Goal: Task Accomplishment & Management: Complete application form

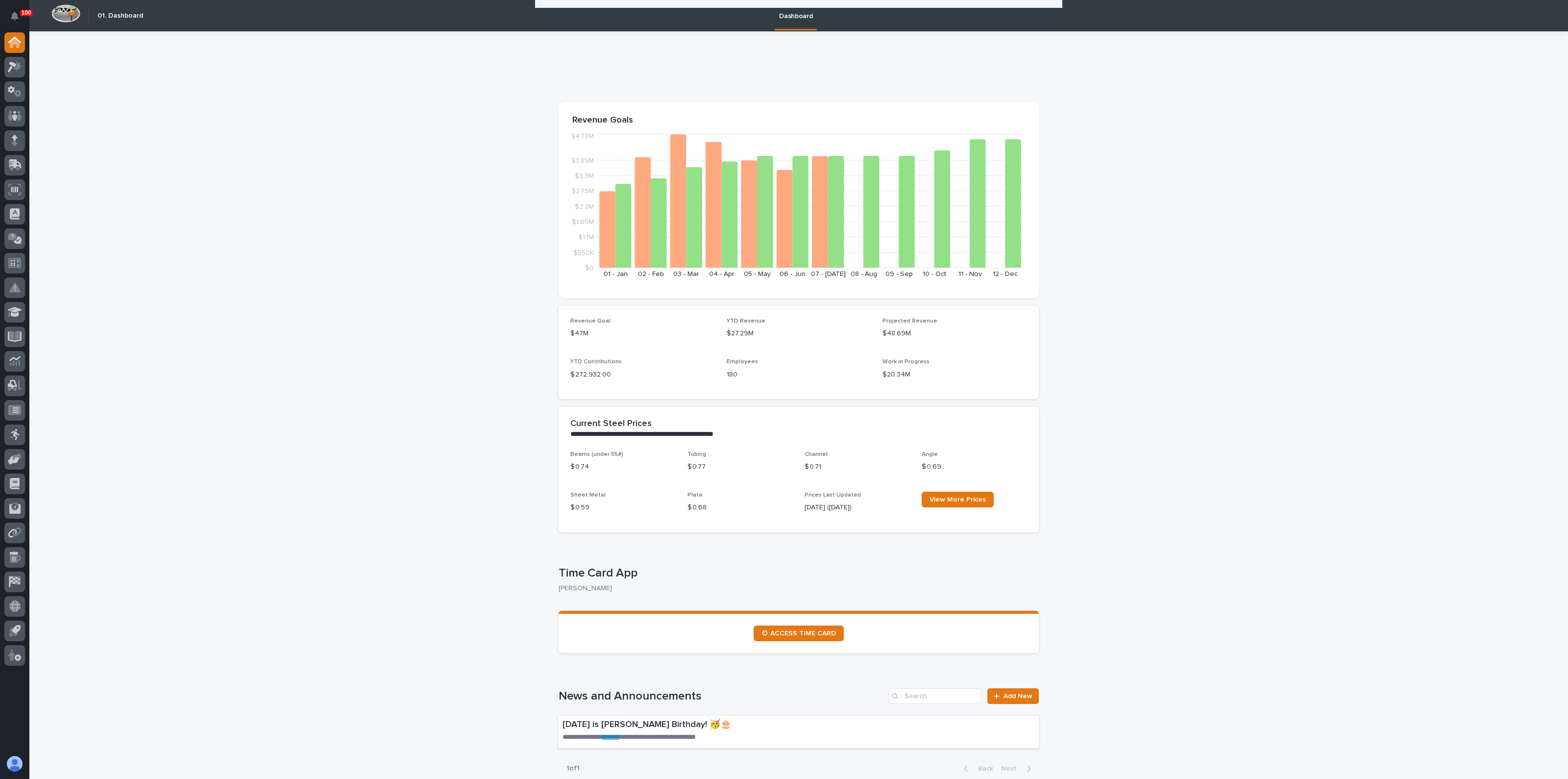
scroll to position [490, 0]
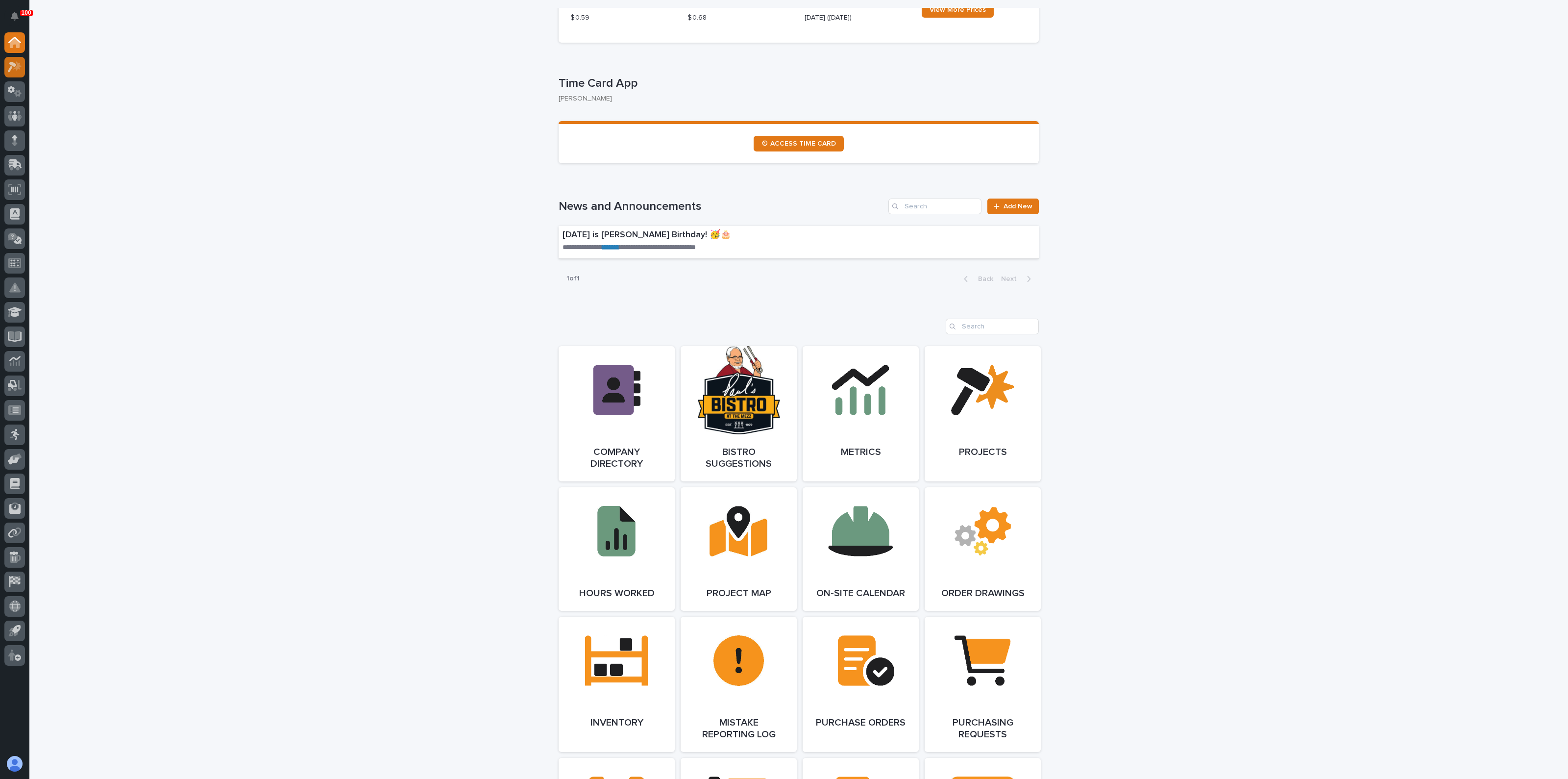
click at [10, 62] on icon at bounding box center [15, 67] width 14 height 12
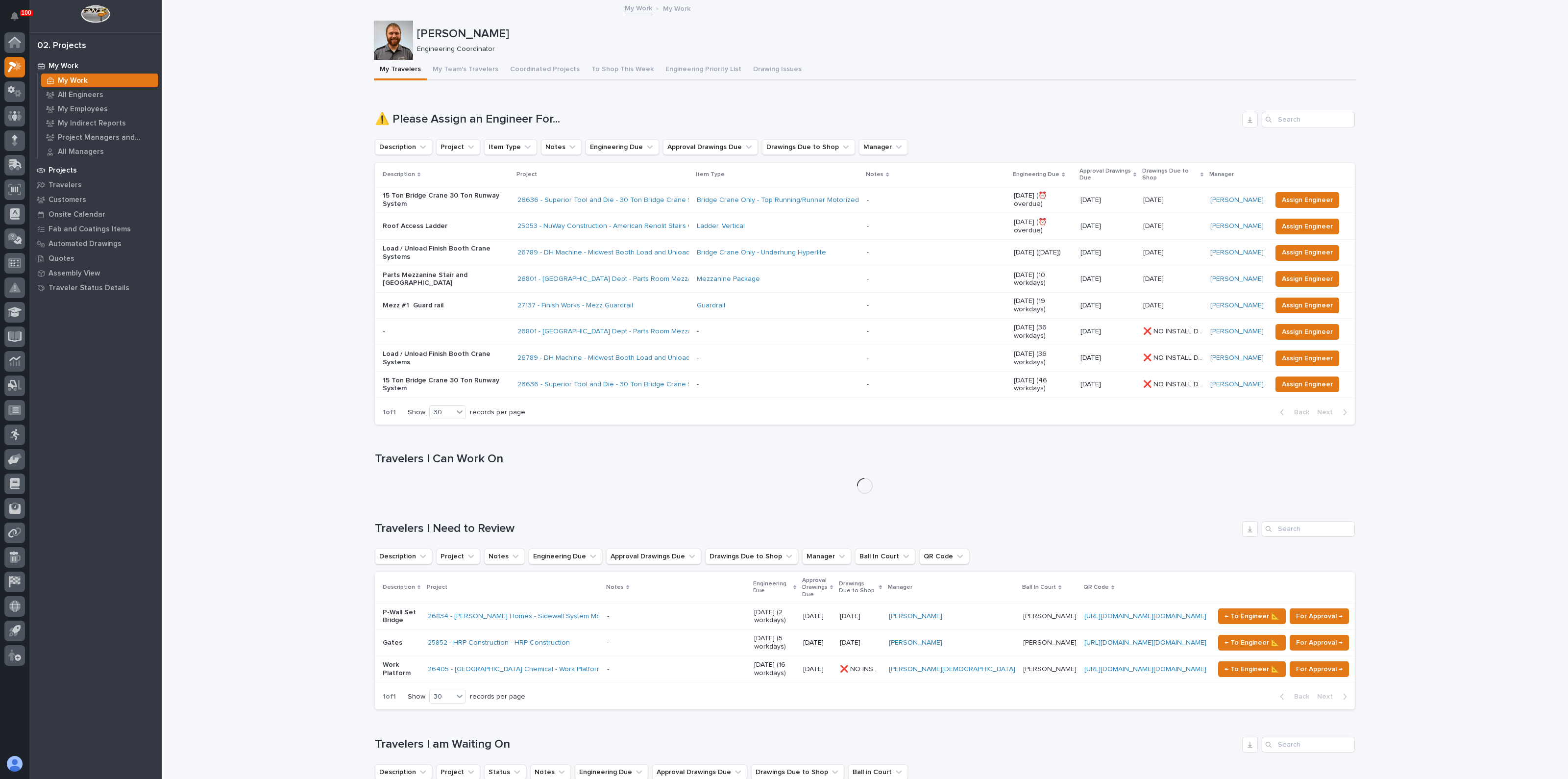
click at [63, 167] on p "Projects" at bounding box center [63, 171] width 29 height 9
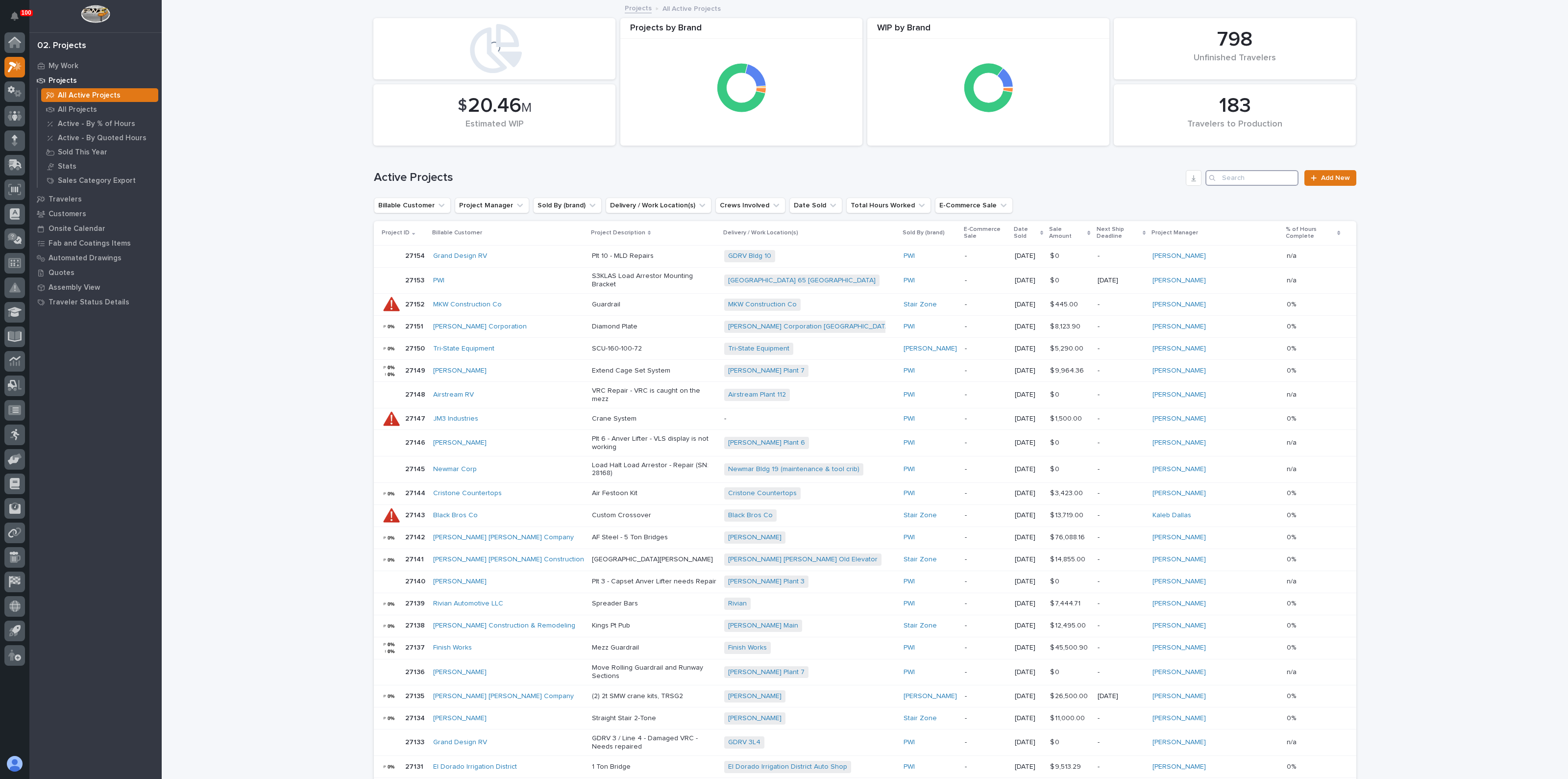
click at [1261, 182] on input "Search" at bounding box center [1251, 178] width 93 height 16
type input "hrp"
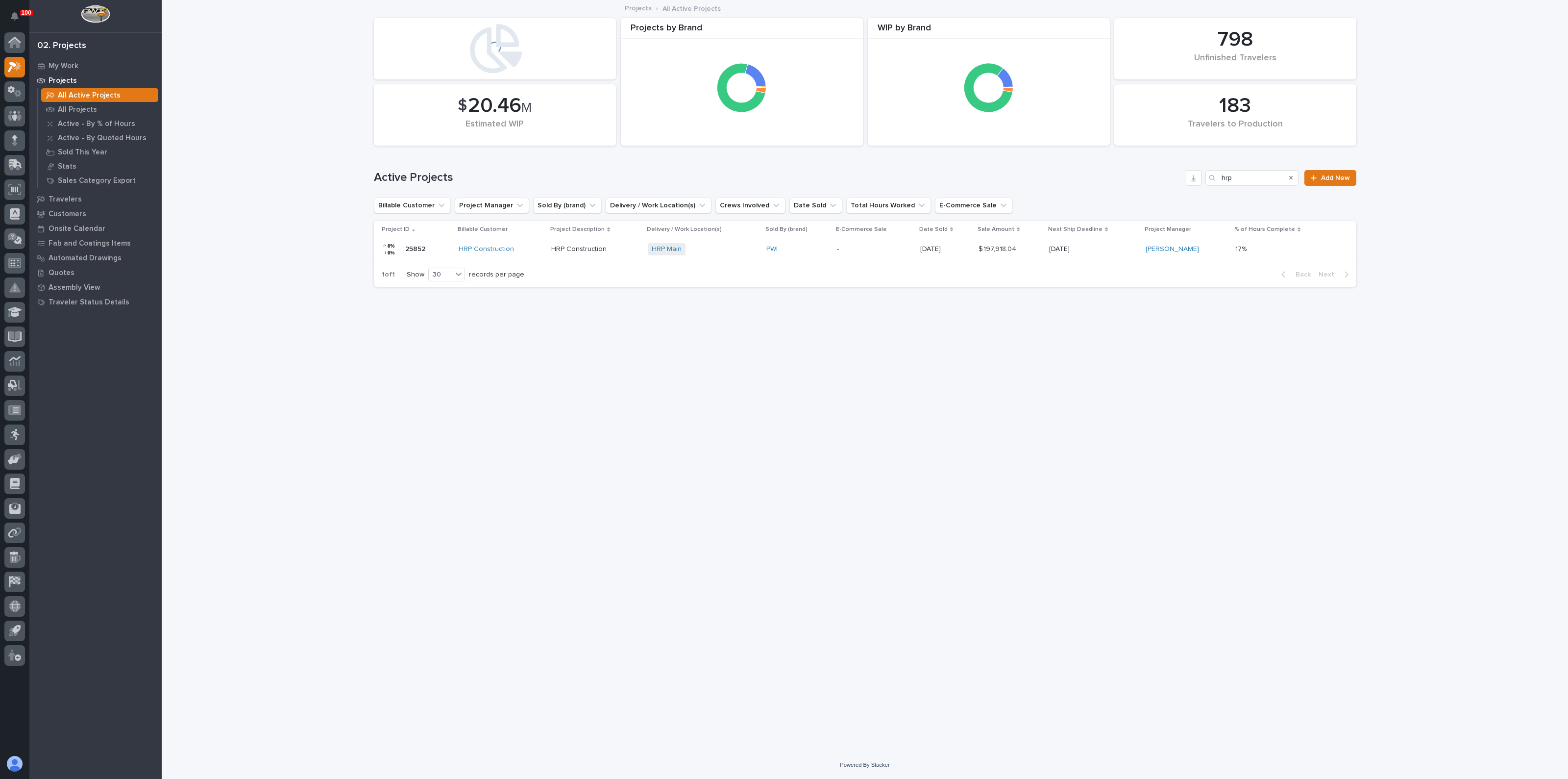
click at [565, 241] on div "HRP Construction" at bounding box center [596, 249] width 89 height 16
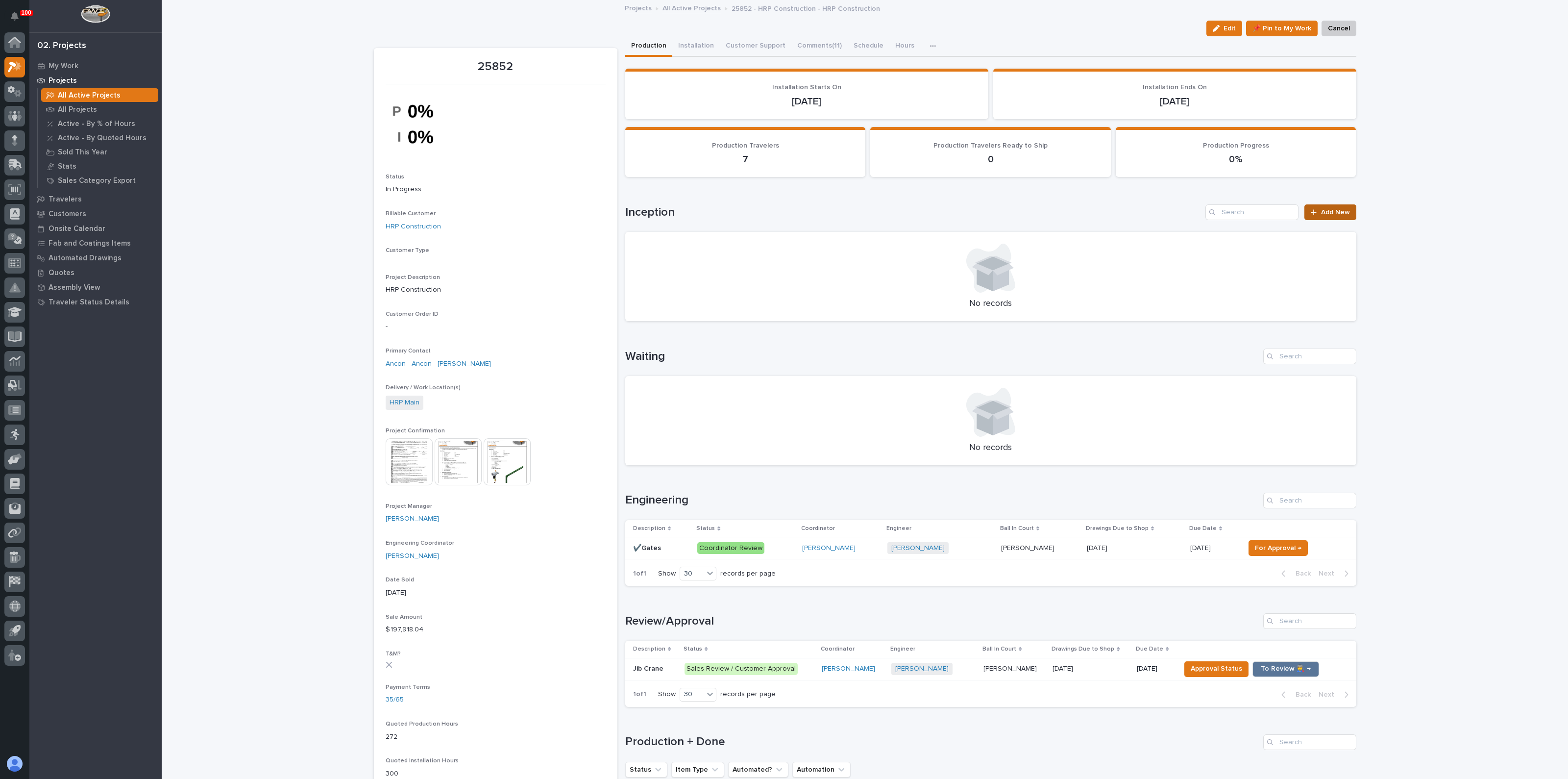
click at [1322, 210] on span "Add New" at bounding box center [1335, 212] width 29 height 7
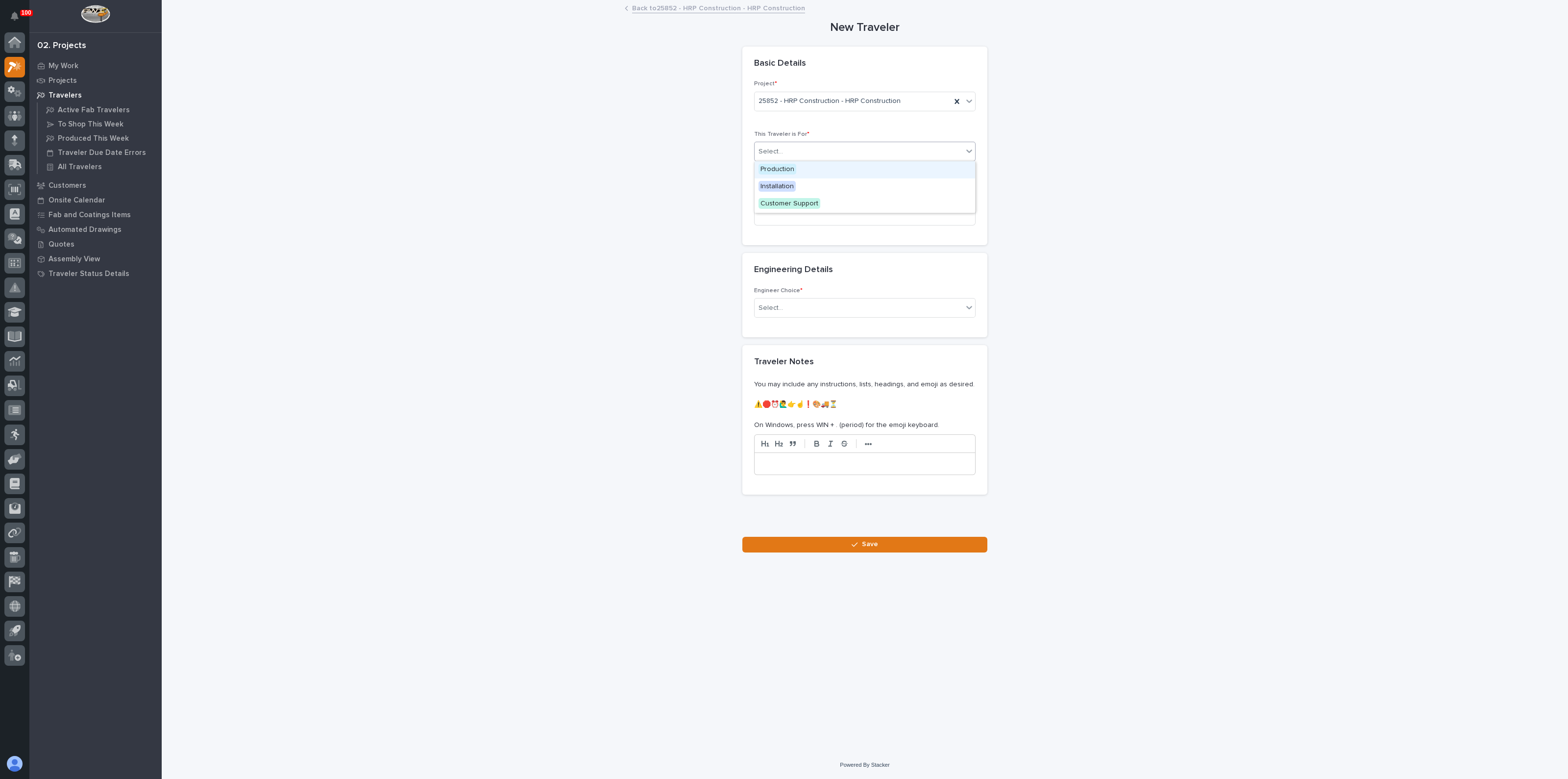
click at [797, 146] on div "Select..." at bounding box center [859, 152] width 208 height 16
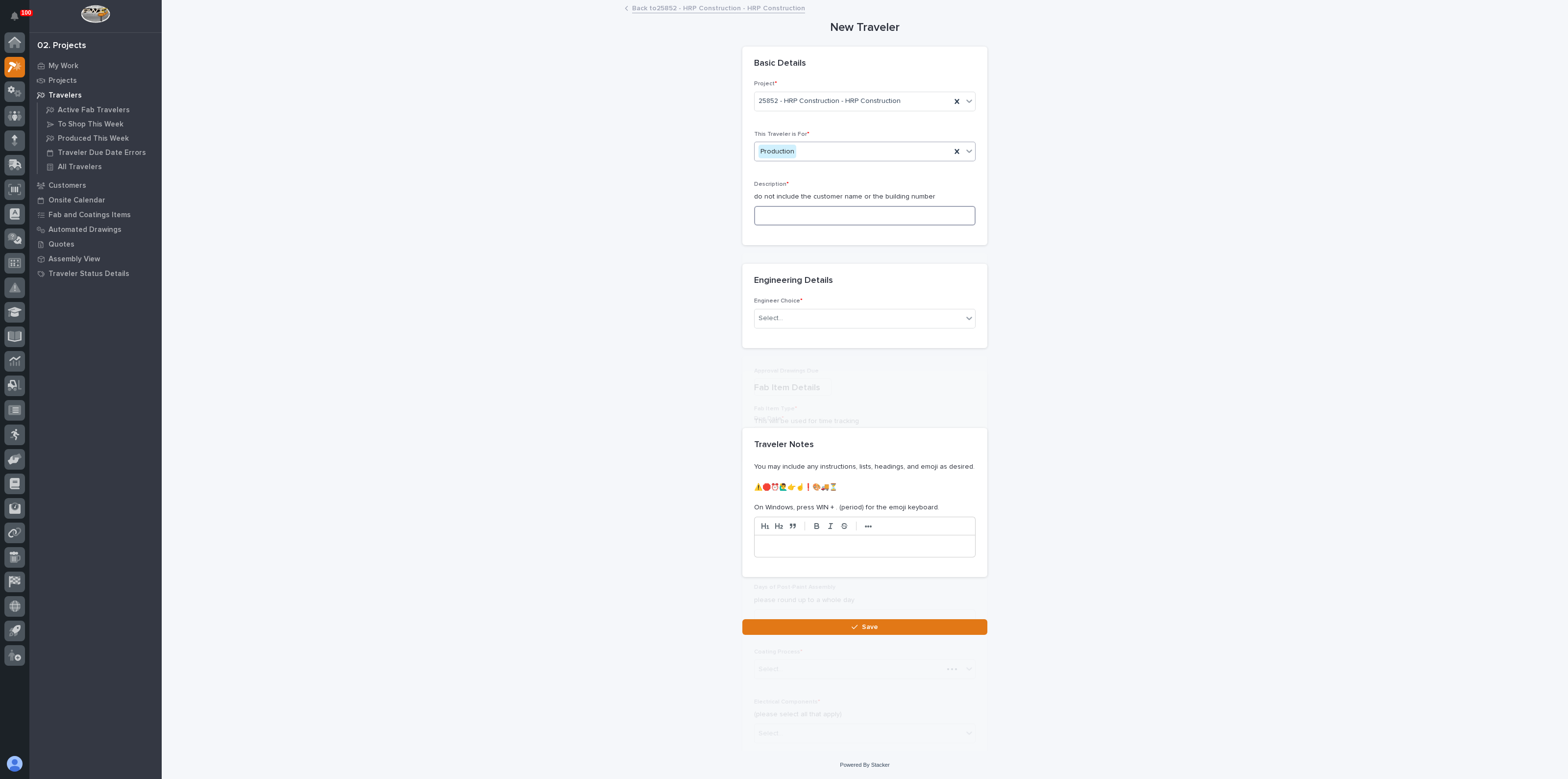
click at [798, 214] on input at bounding box center [865, 216] width 222 height 19
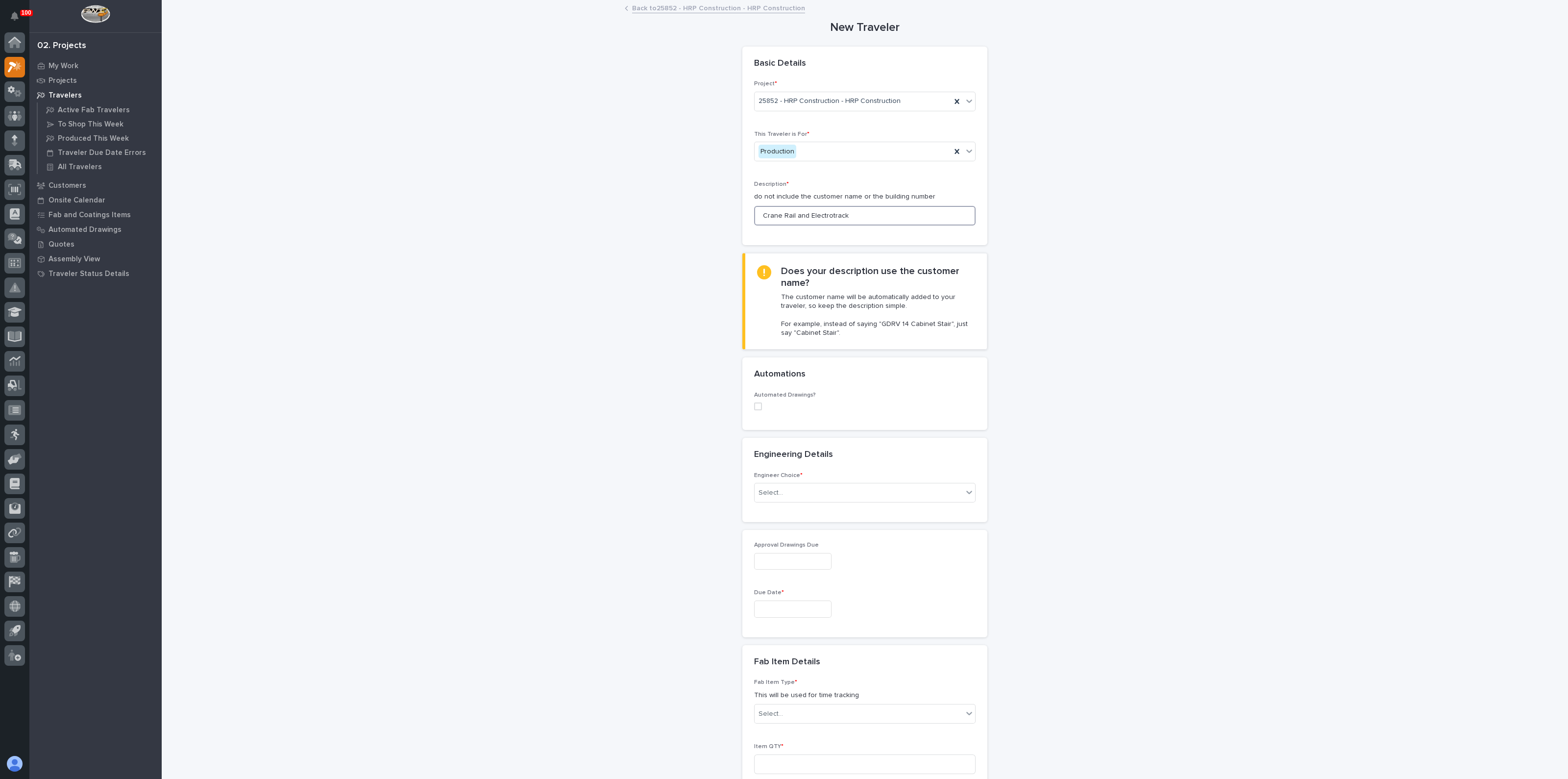
type input "Crane Rail and Electrotrack"
click at [811, 485] on div "Select..." at bounding box center [859, 493] width 208 height 16
click at [798, 550] on div "I know who will draw this" at bounding box center [860, 545] width 220 height 17
click at [794, 647] on div "Select..." at bounding box center [859, 655] width 208 height 16
type input "*******"
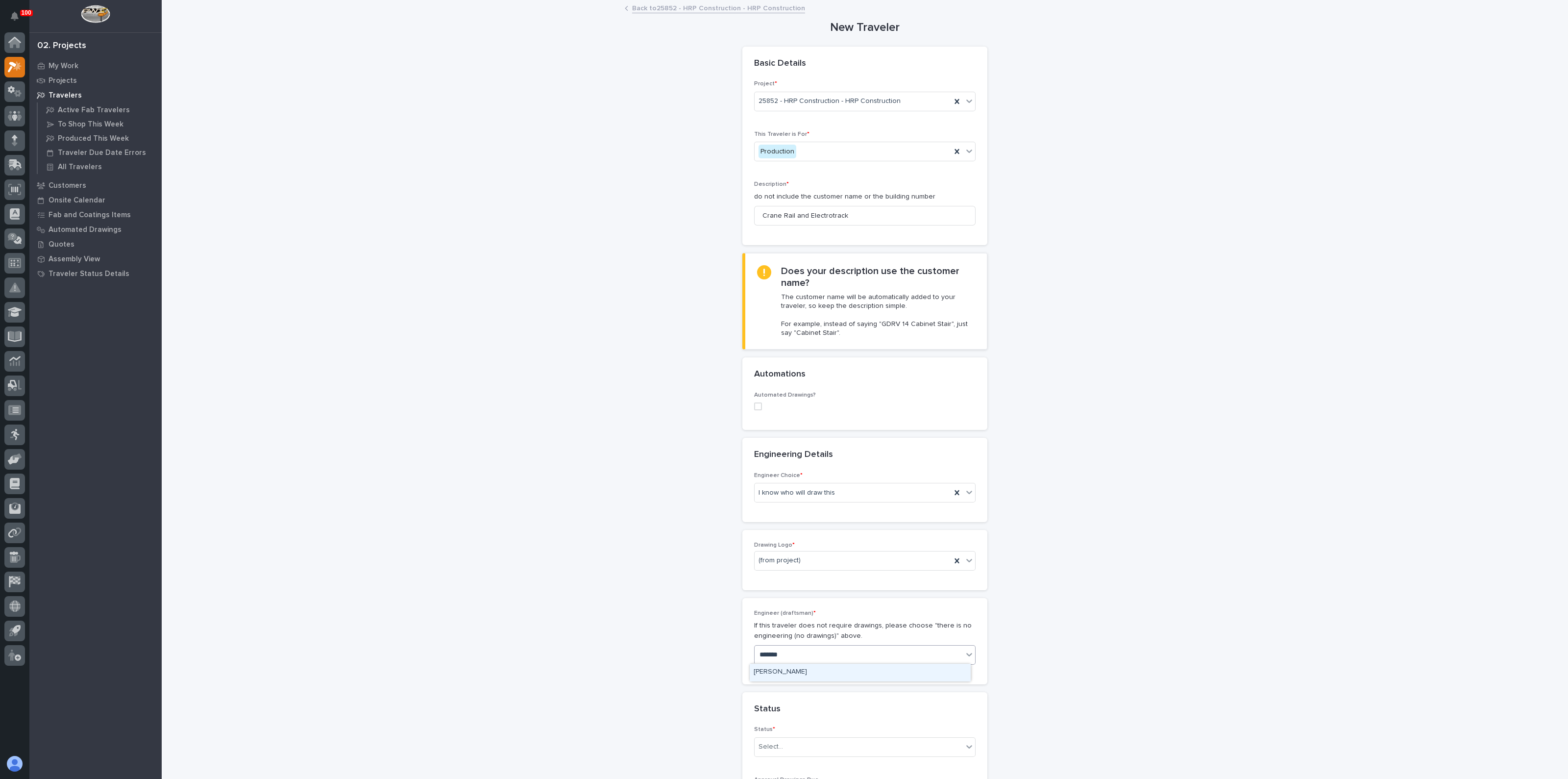
drag, startPoint x: 747, startPoint y: 675, endPoint x: 774, endPoint y: 671, distance: 27.3
click at [775, 671] on div "[PERSON_NAME]" at bounding box center [860, 672] width 220 height 17
click at [645, 634] on div "**********" at bounding box center [865, 777] width 982 height 1553
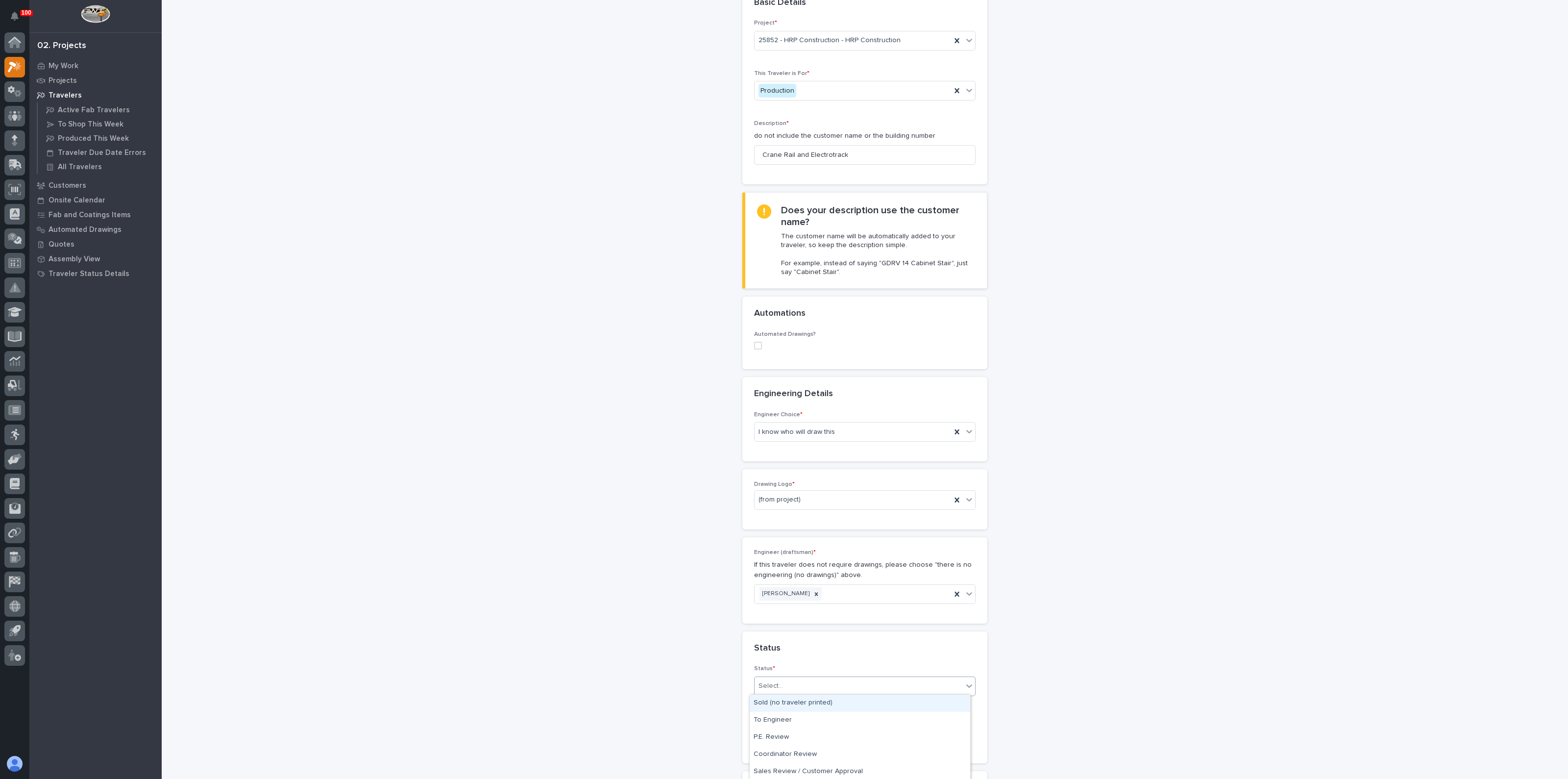
click at [793, 685] on div "Select..." at bounding box center [859, 686] width 208 height 16
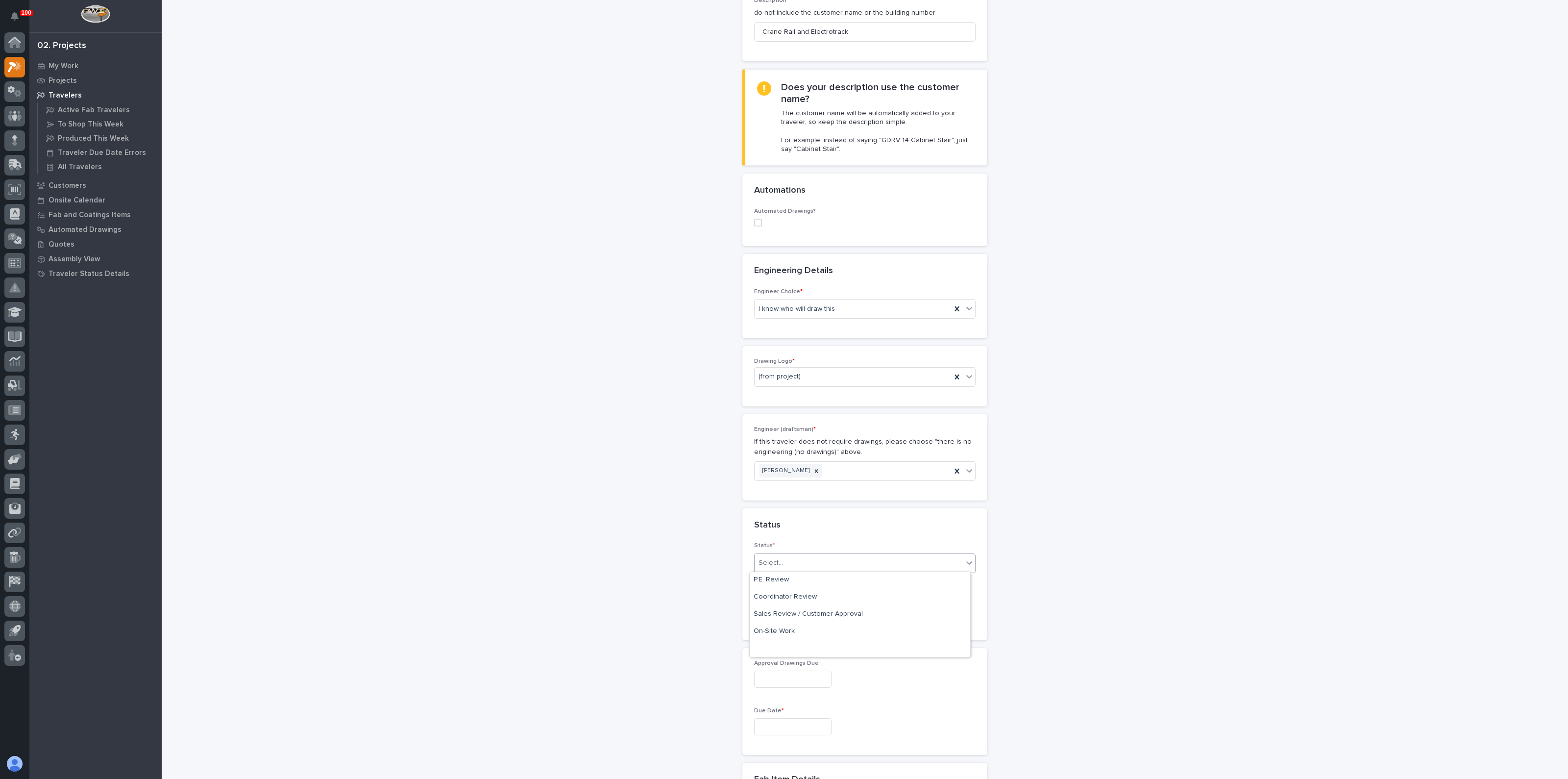
scroll to position [0, 0]
click at [786, 602] on div "To Engineer" at bounding box center [860, 598] width 220 height 17
click at [789, 610] on input "text" at bounding box center [793, 612] width 77 height 17
click at [906, 595] on p "Approval Drawings Due" at bounding box center [865, 596] width 222 height 7
click at [778, 718] on input "text" at bounding box center [793, 727] width 77 height 17
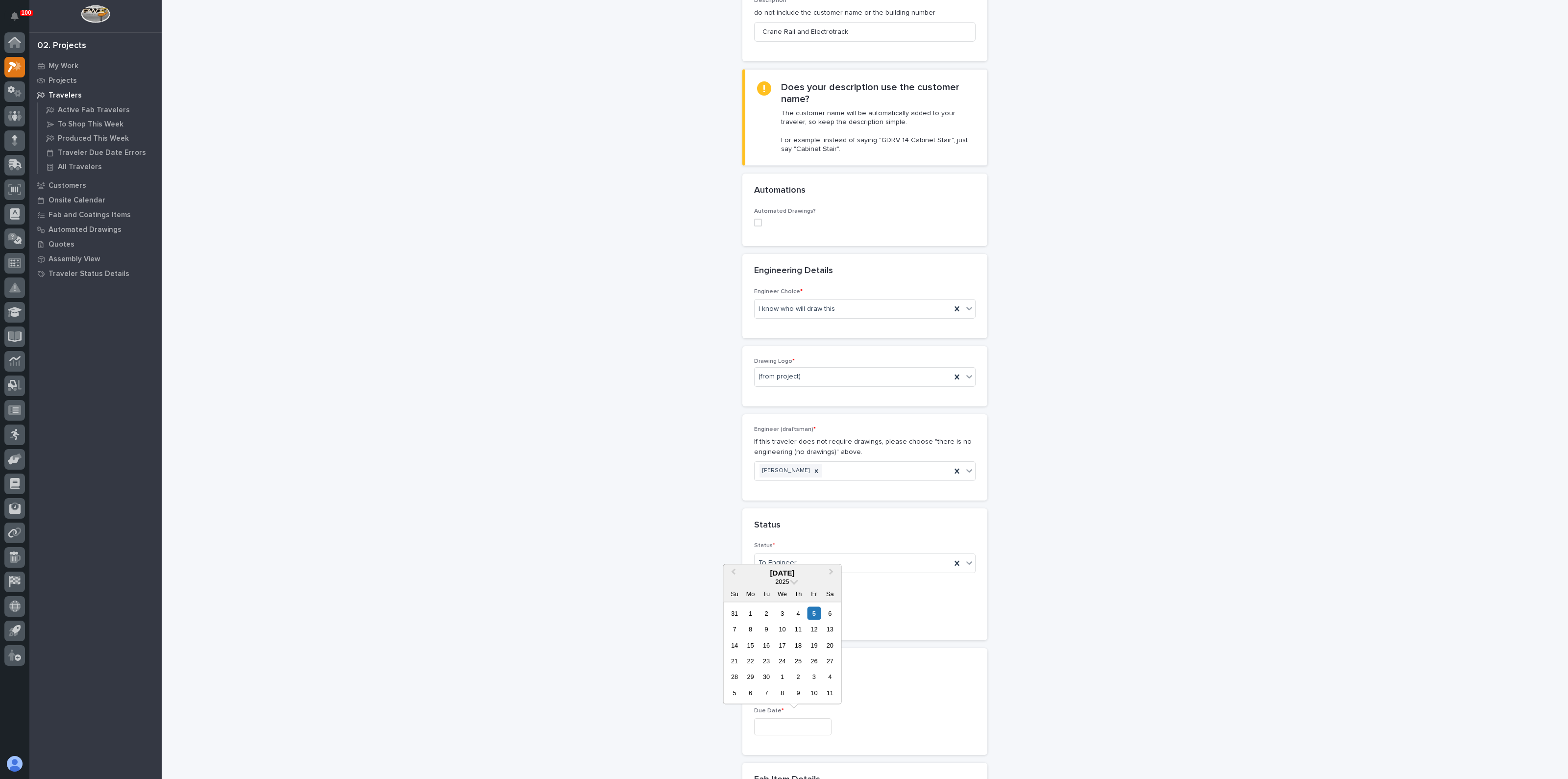
click at [750, 645] on div "15" at bounding box center [751, 645] width 13 height 13
type input "**********"
drag, startPoint x: 727, startPoint y: 652, endPoint x: 719, endPoint y: 653, distance: 8.1
click at [719, 653] on div "**********" at bounding box center [865, 593] width 982 height 1553
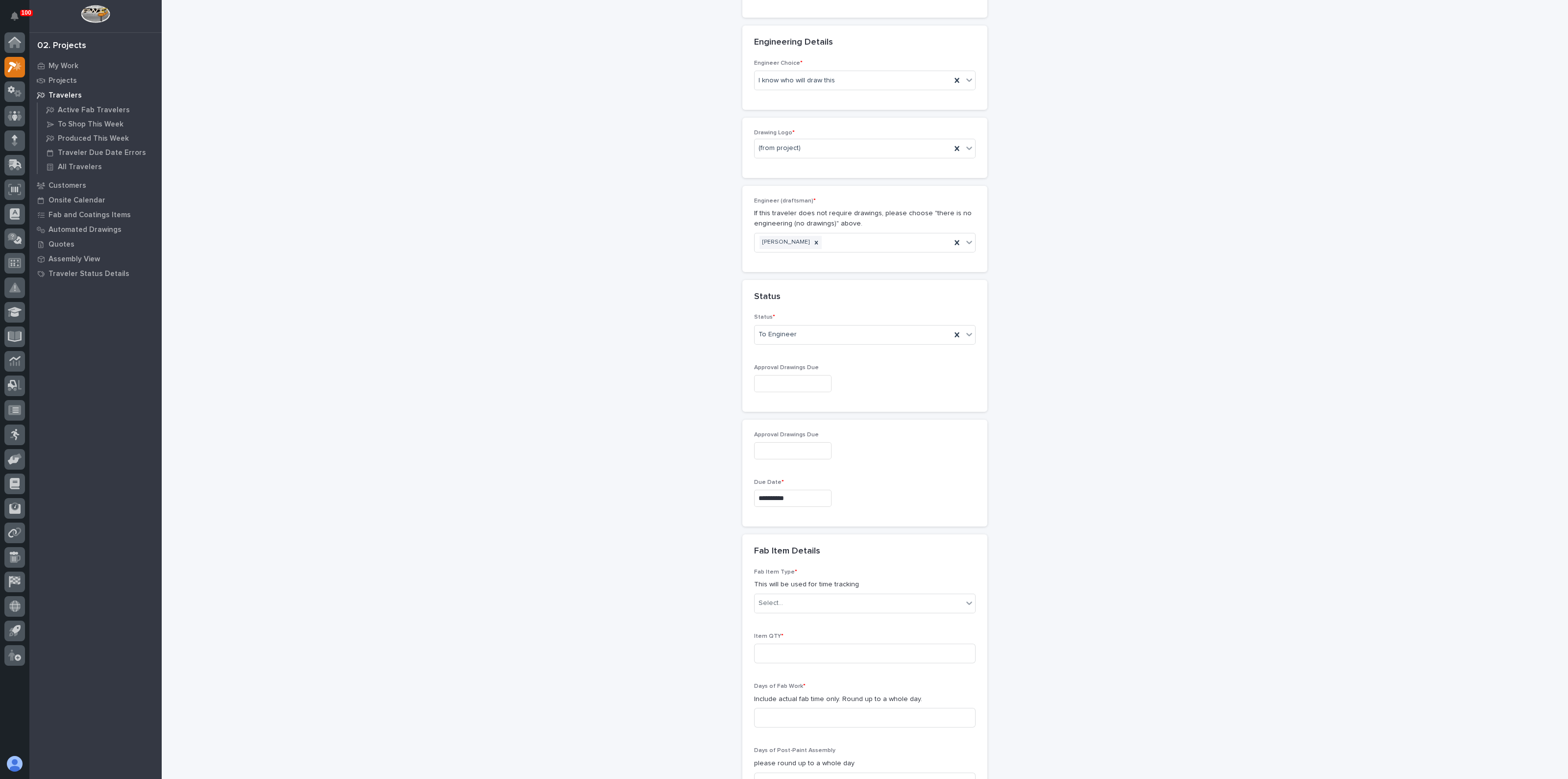
scroll to position [429, 0]
click at [793, 587] on div "Select..." at bounding box center [859, 587] width 208 height 16
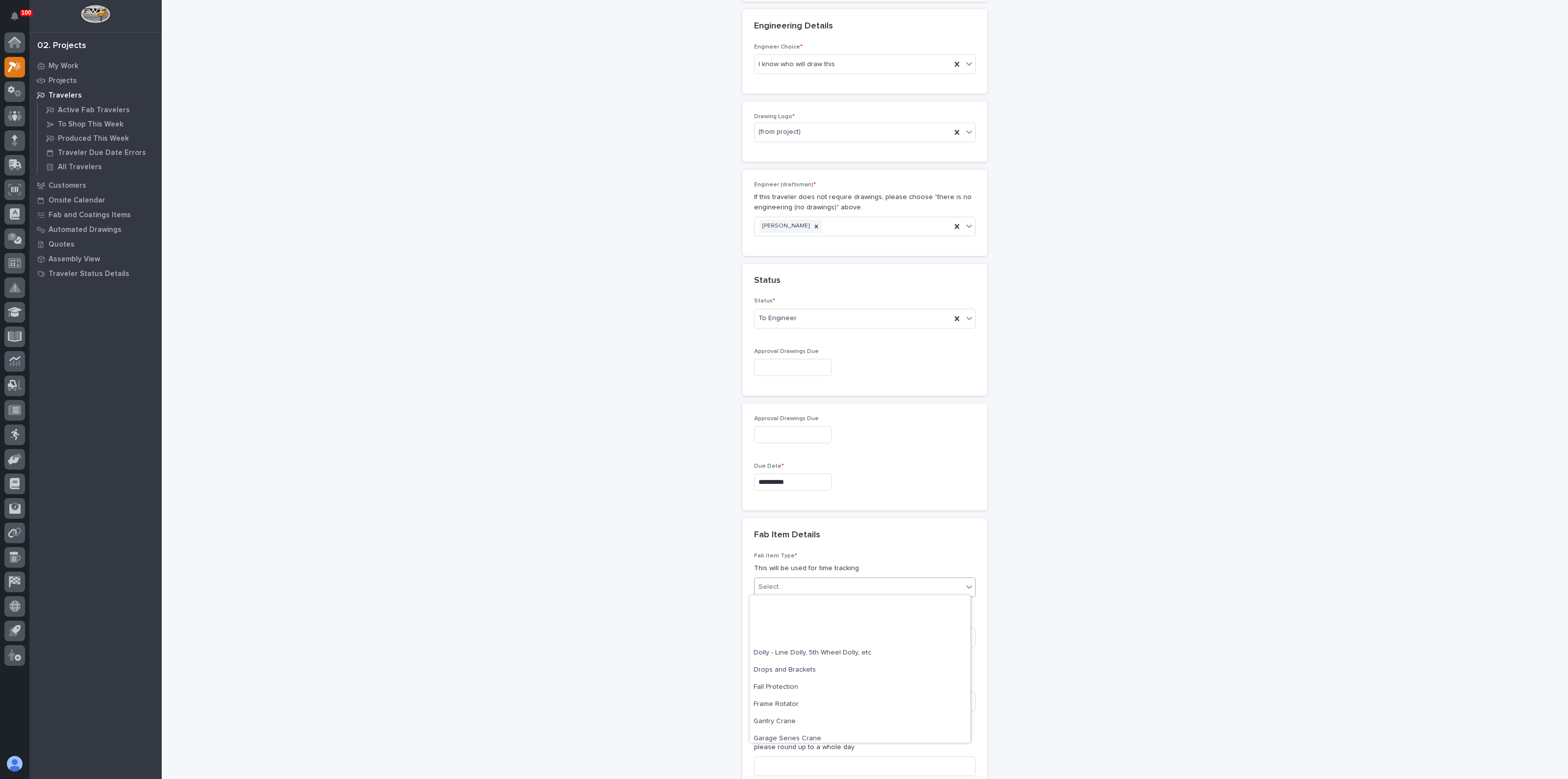
scroll to position [184, 0]
click at [783, 660] on div "Crane Components - Other" at bounding box center [860, 660] width 220 height 17
drag, startPoint x: 676, startPoint y: 640, endPoint x: 696, endPoint y: 643, distance: 20.2
click at [676, 640] on div "**********" at bounding box center [865, 348] width 982 height 1553
click at [815, 637] on input at bounding box center [865, 637] width 222 height 19
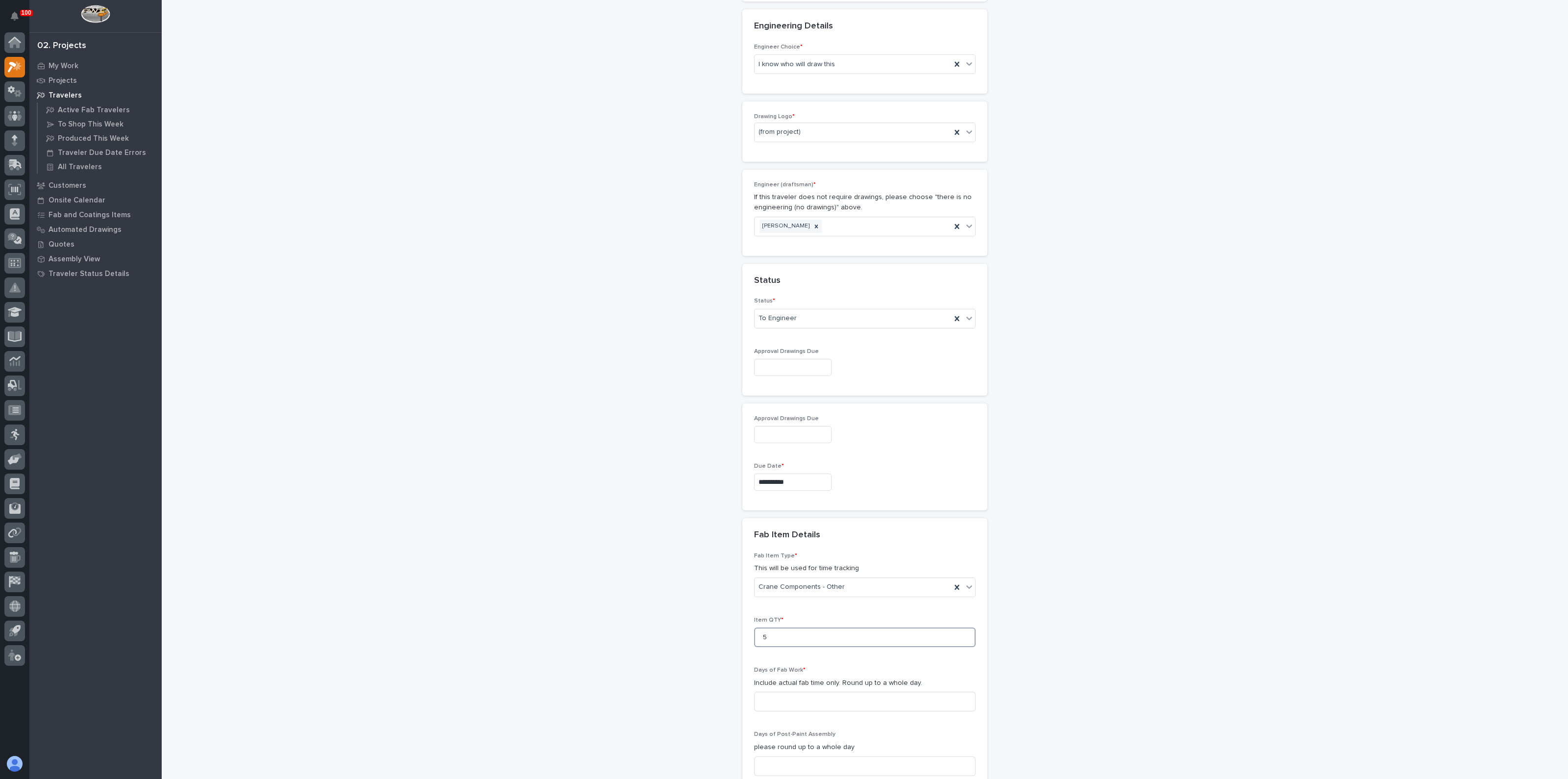
type input "5"
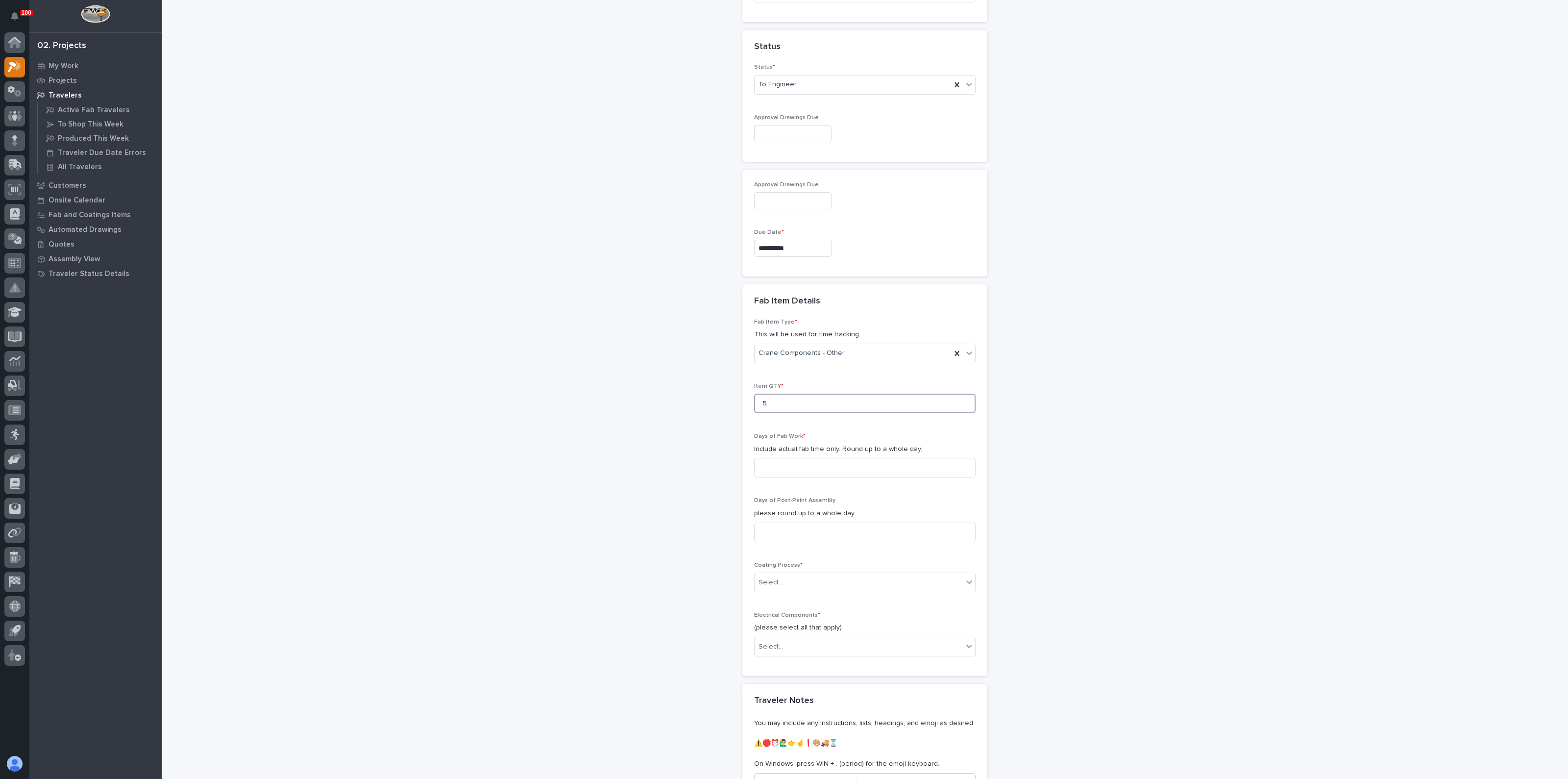
scroll to position [674, 0]
click at [794, 457] on input at bounding box center [865, 456] width 222 height 19
type input "1"
click at [746, 515] on div "Fab Item Type * This will be used for time tracking Crane Components - Other It…" at bounding box center [865, 486] width 245 height 358
click at [784, 574] on div "Select..." at bounding box center [859, 571] width 208 height 16
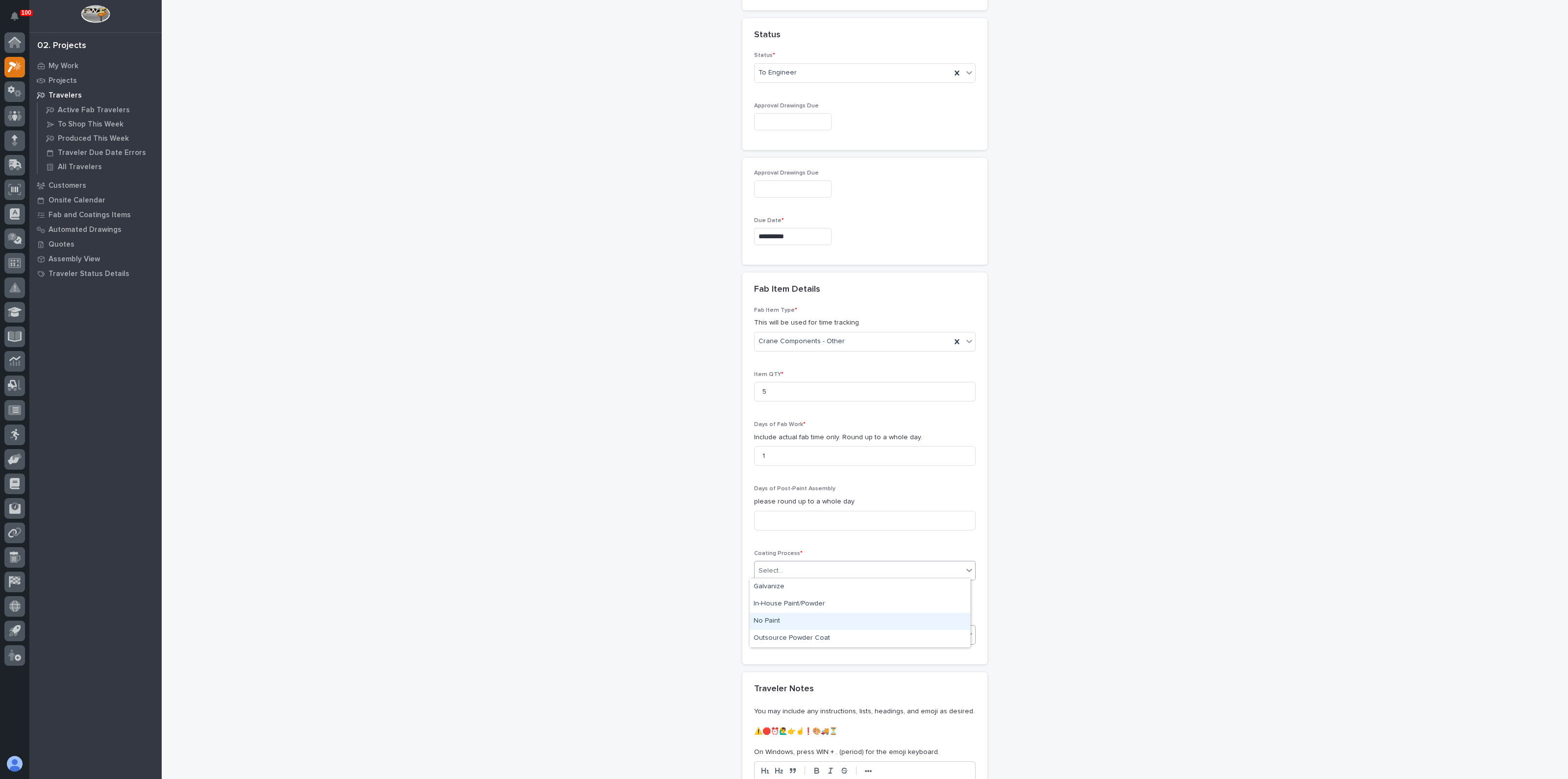
drag, startPoint x: 794, startPoint y: 624, endPoint x: 782, endPoint y: 629, distance: 13.0
click at [794, 624] on div "No Paint" at bounding box center [860, 621] width 220 height 17
click at [730, 660] on div "**********" at bounding box center [865, 103] width 982 height 1553
click at [794, 637] on div "Select..." at bounding box center [859, 635] width 208 height 16
click at [774, 653] on div "None" at bounding box center [860, 651] width 220 height 17
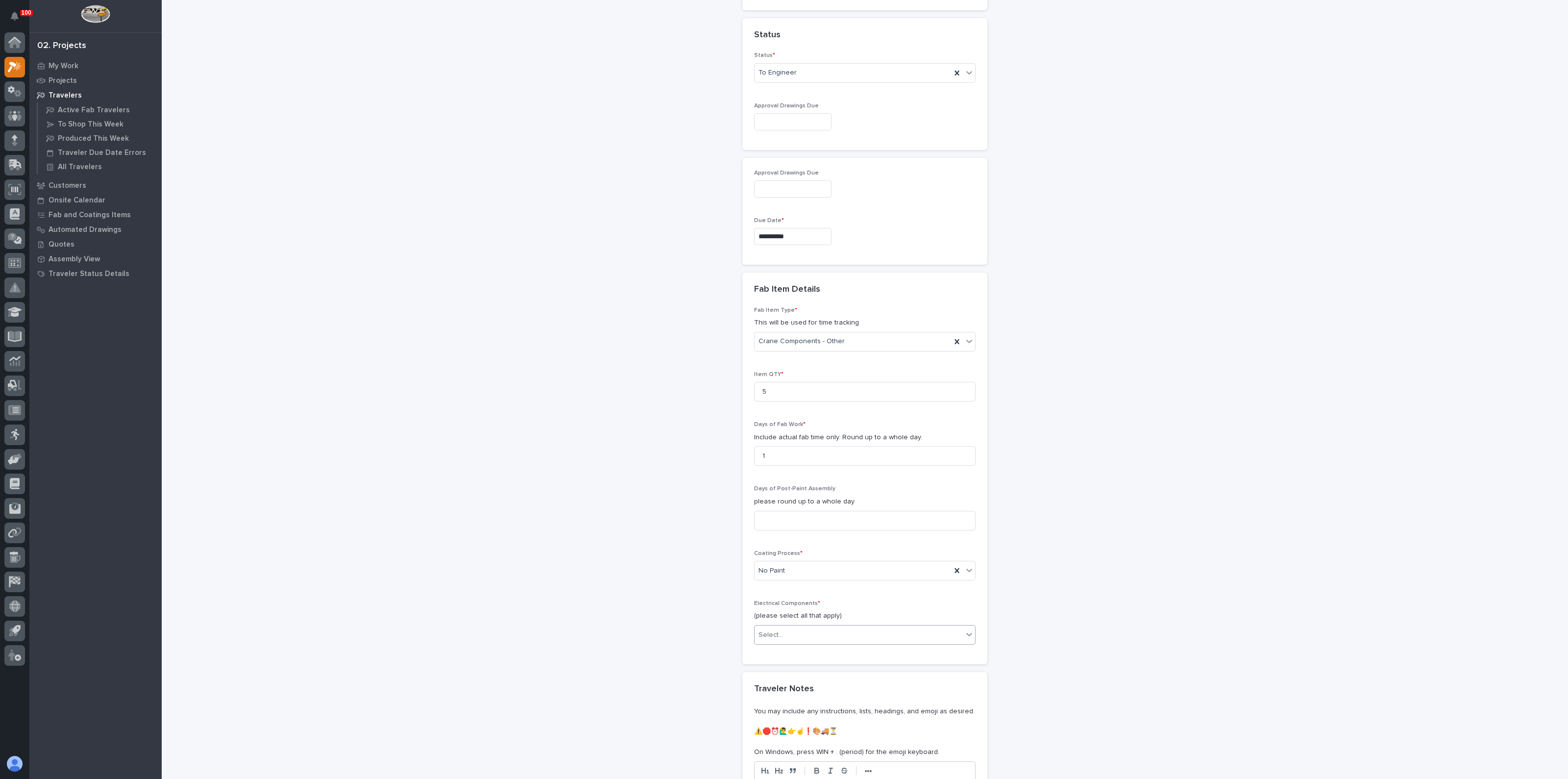
click at [673, 660] on div "**********" at bounding box center [865, 103] width 982 height 1553
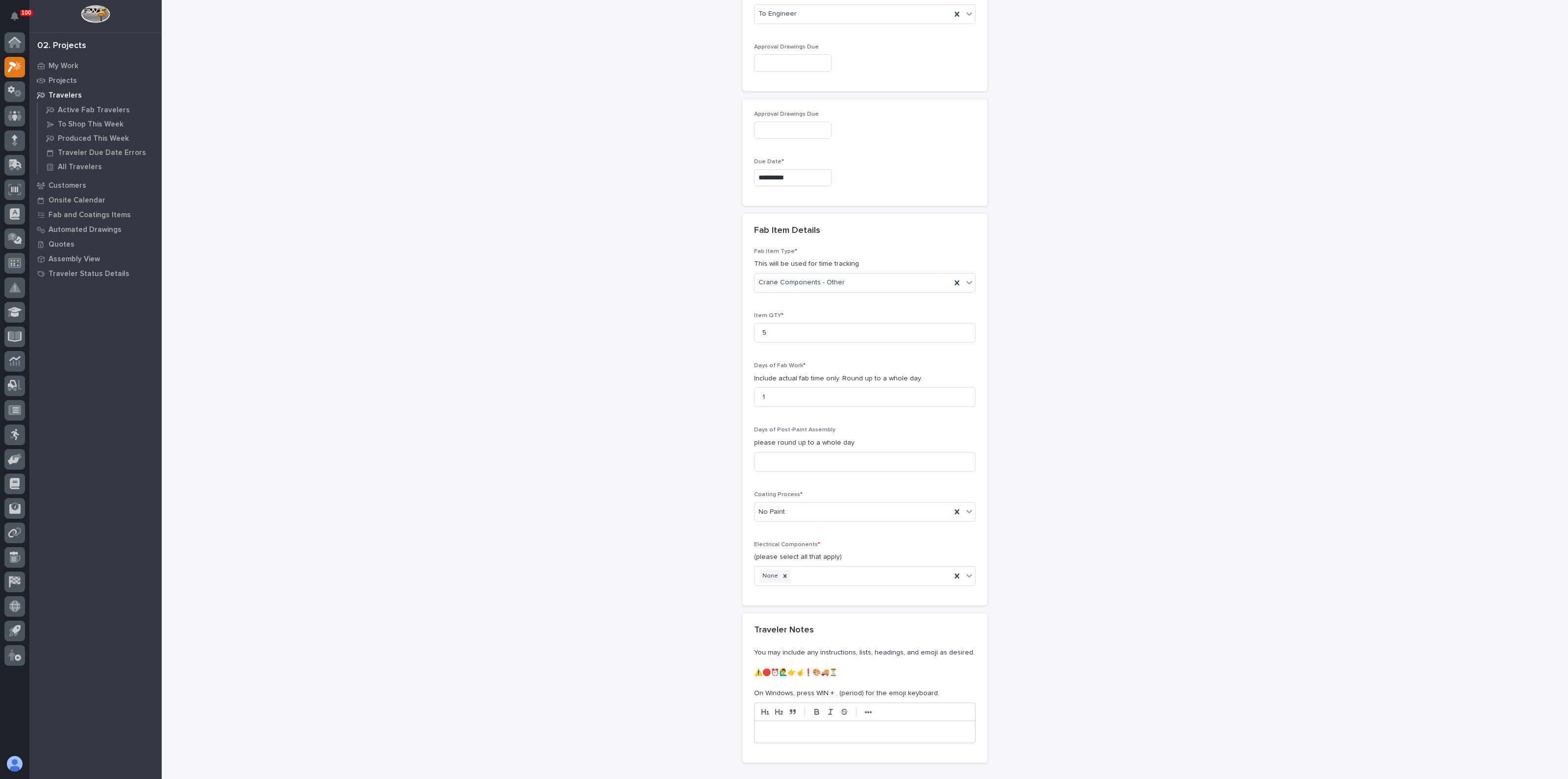
scroll to position [848, 0]
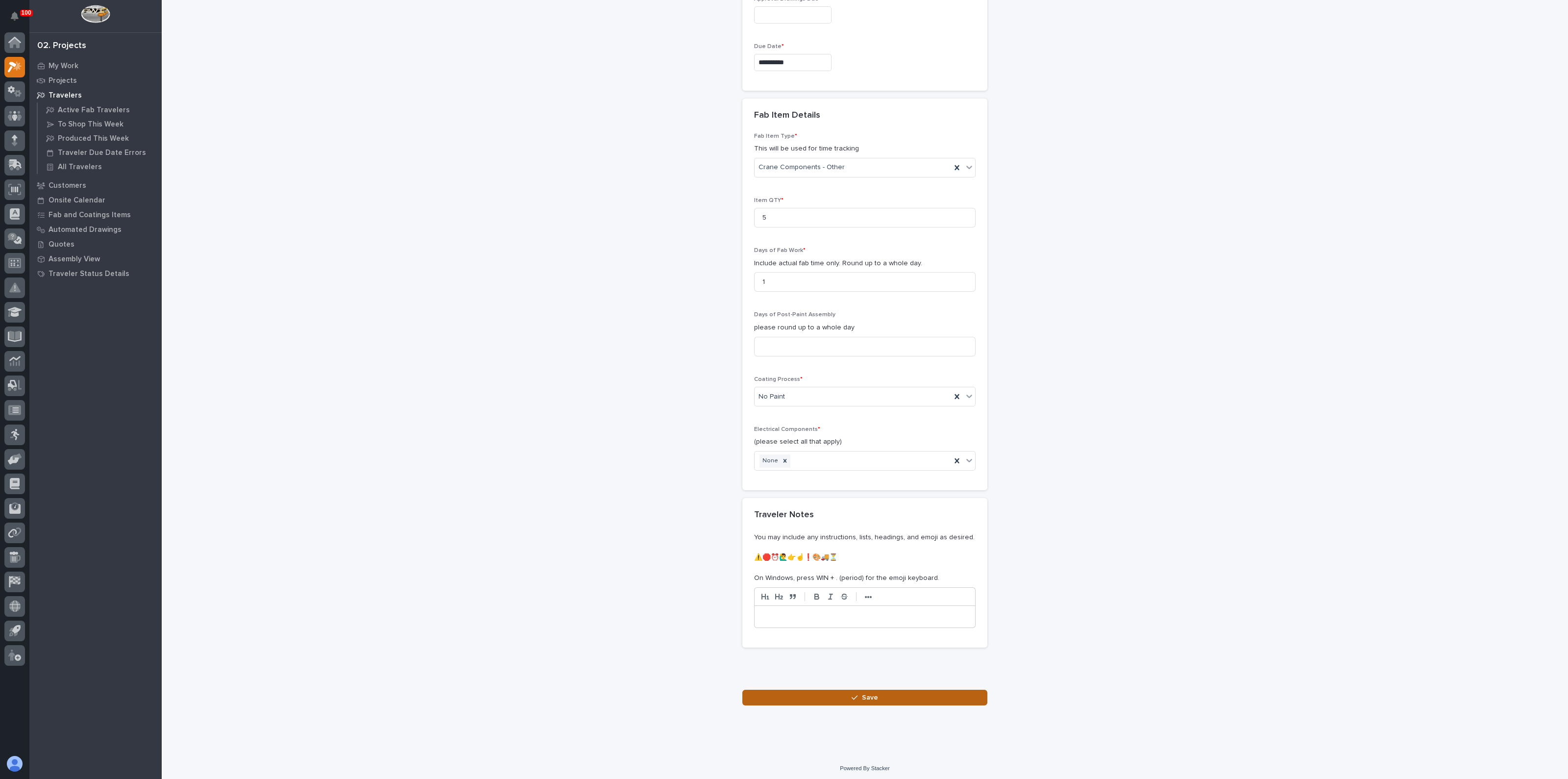
click at [797, 690] on button "Save" at bounding box center [865, 698] width 245 height 16
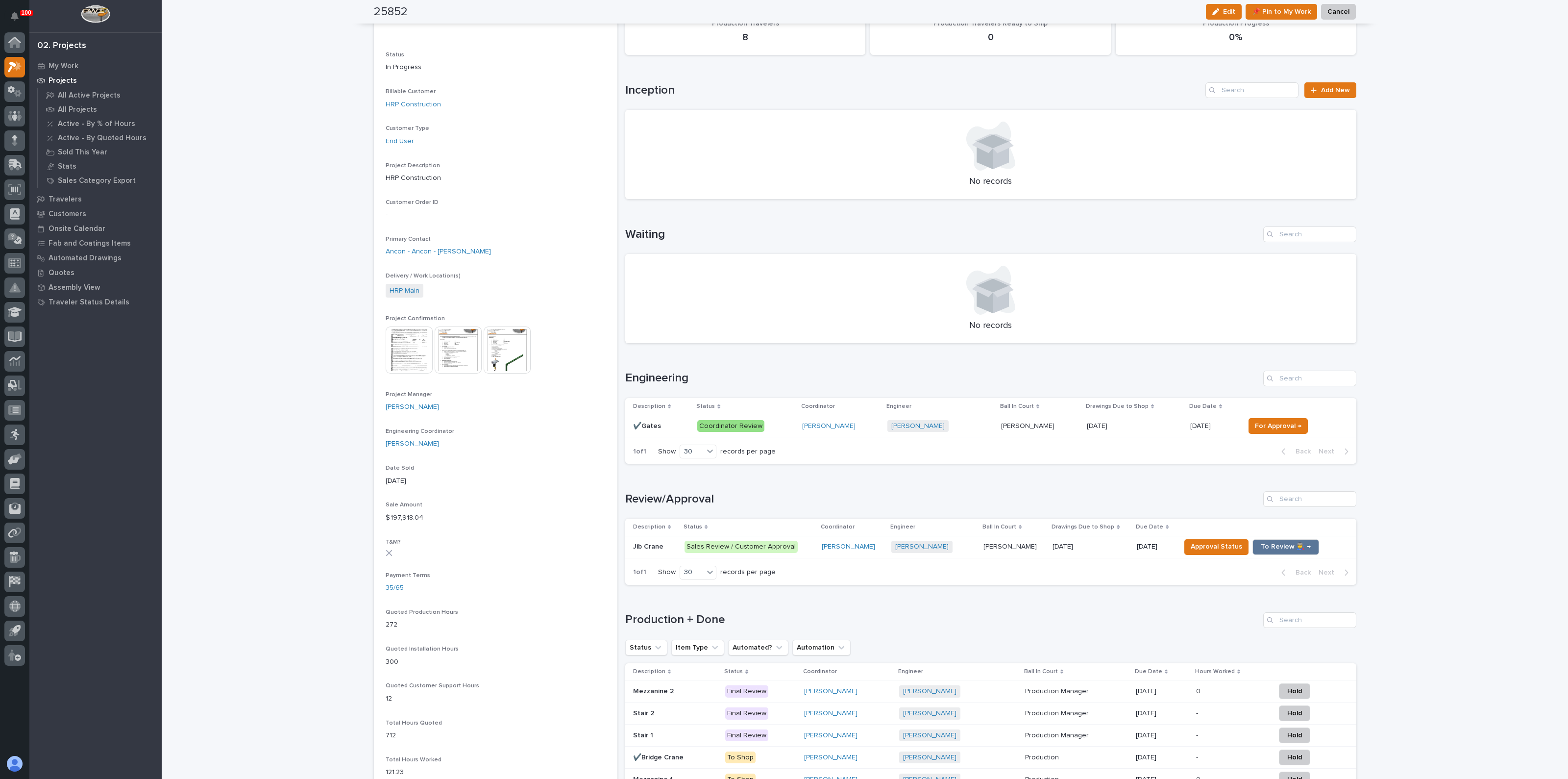
scroll to position [245, 0]
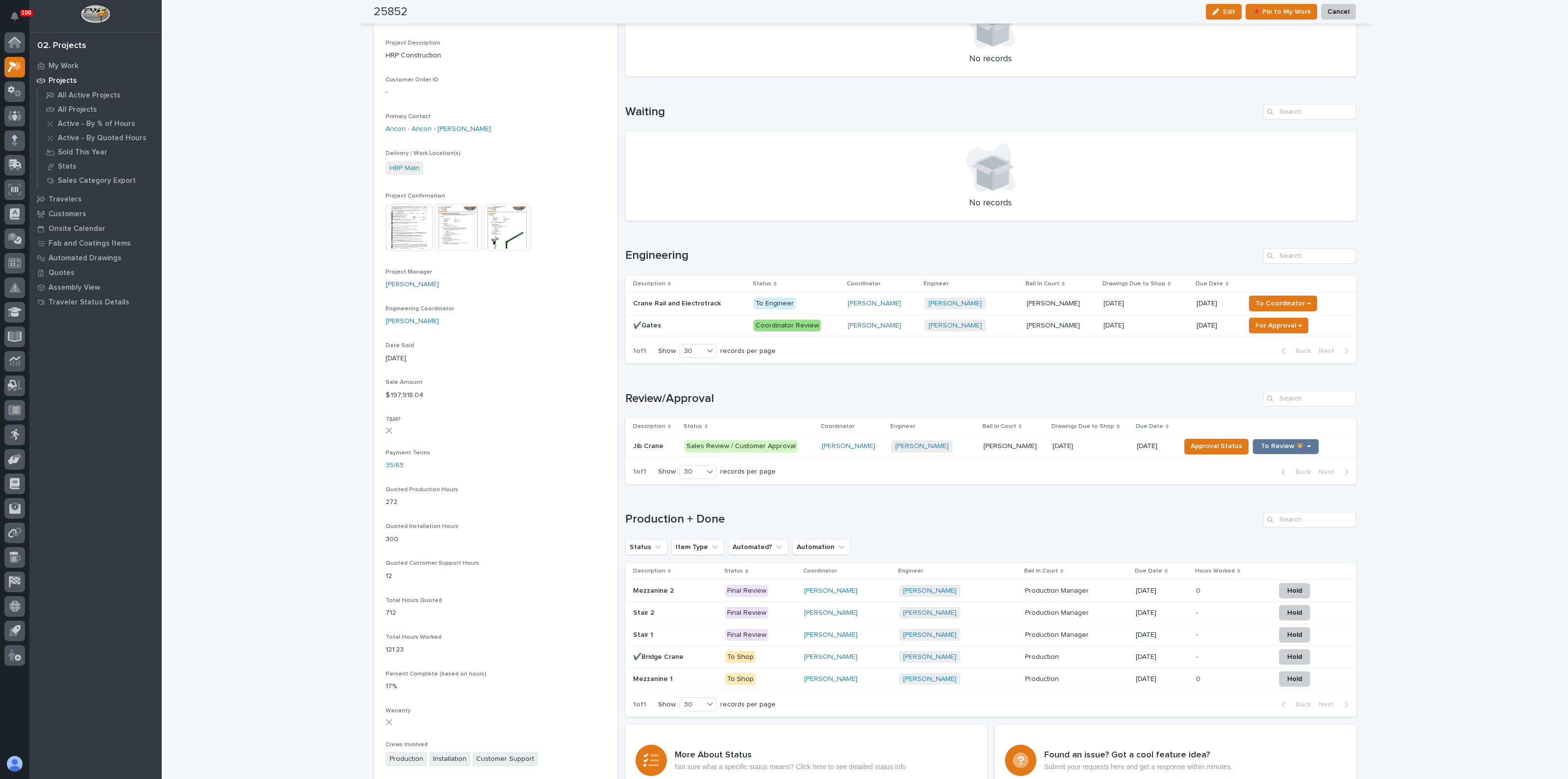
click at [691, 298] on p "Crane Rail and Electrotrack" at bounding box center [677, 303] width 89 height 10
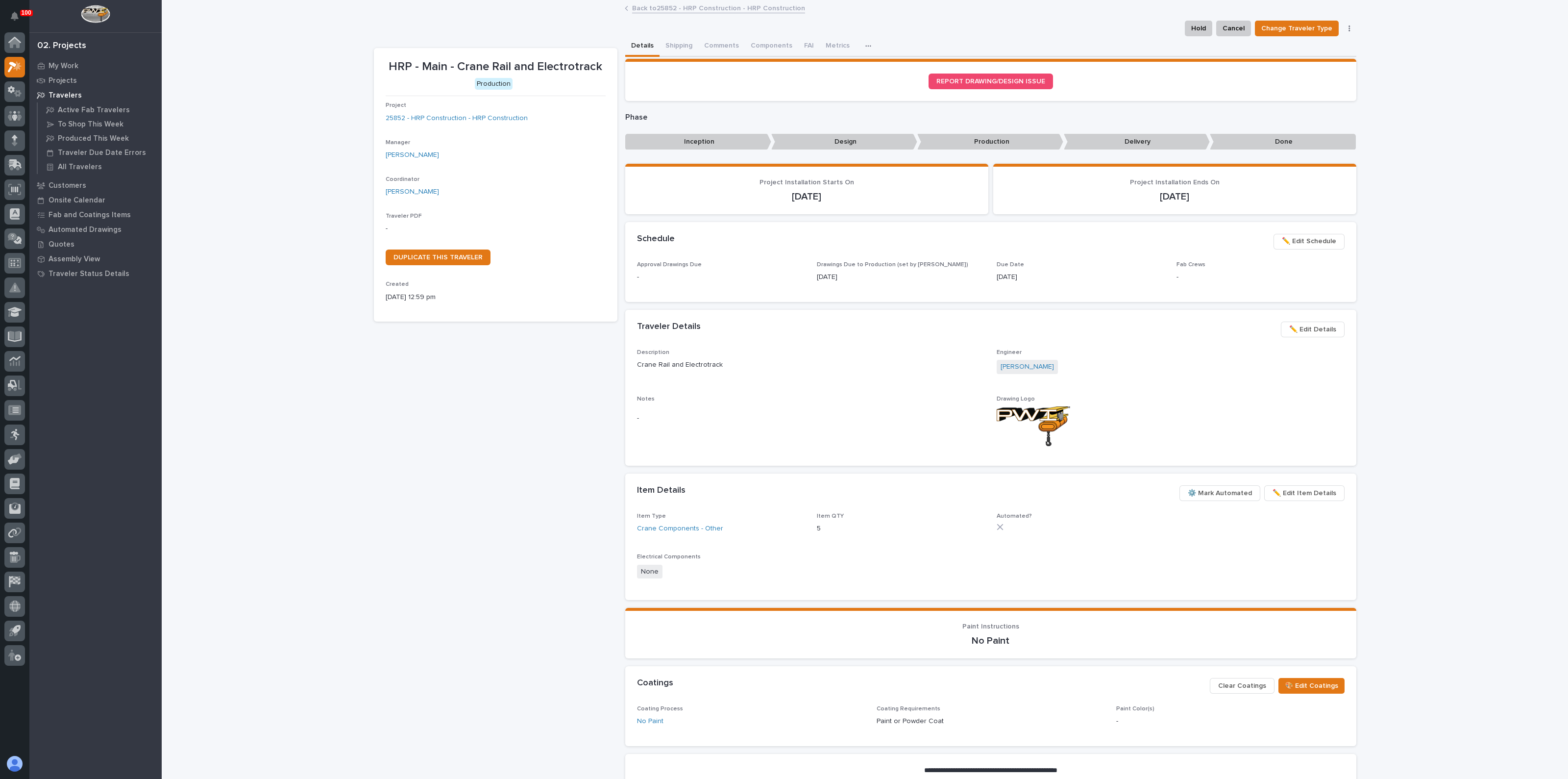
click at [598, 466] on div "HRP - Main - Crane Rail and Electrotrack Production Project 25852 - HRP Constru…" at bounding box center [495, 433] width 243 height 770
